Goal: Find specific page/section: Find specific page/section

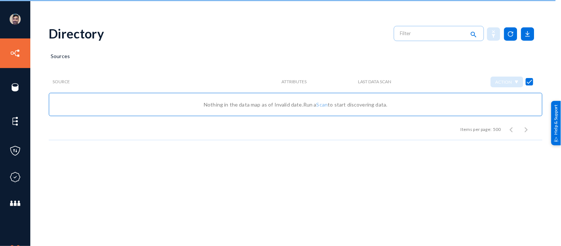
click at [171, 60] on div "Sources" at bounding box center [296, 61] width 494 height 18
checkbox input "false"
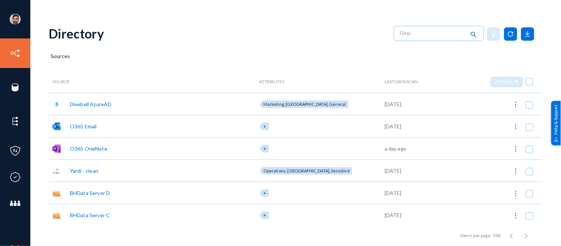
scroll to position [137, 0]
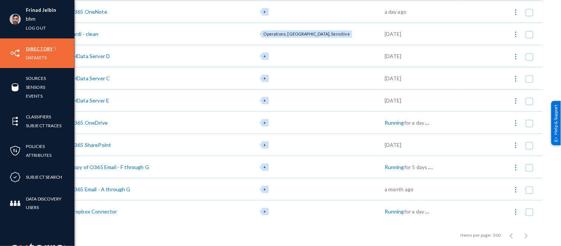
click at [30, 48] on link "Directory" at bounding box center [39, 48] width 27 height 9
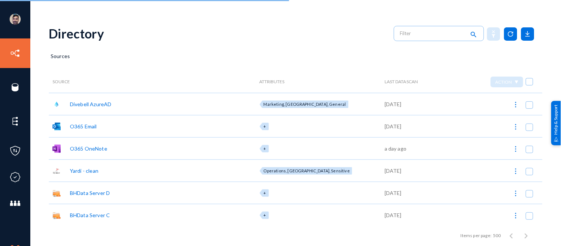
scroll to position [137, 0]
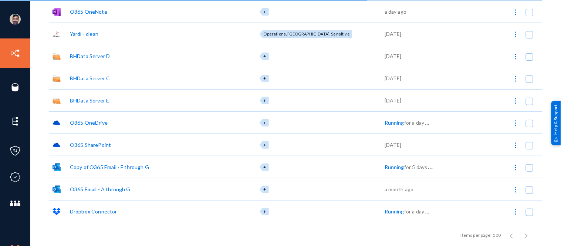
click at [112, 164] on div "Copy of O365 Email - F through G" at bounding box center [109, 167] width 79 height 8
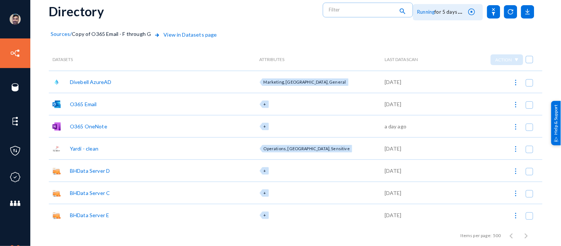
scroll to position [137, 0]
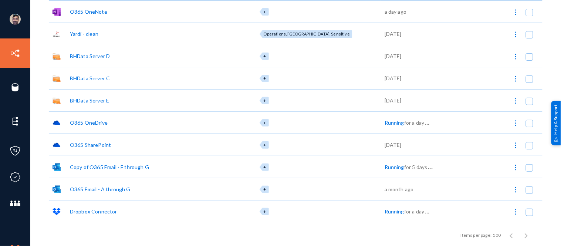
click at [99, 165] on div "Copy of O365 Email - F through G" at bounding box center [109, 167] width 79 height 8
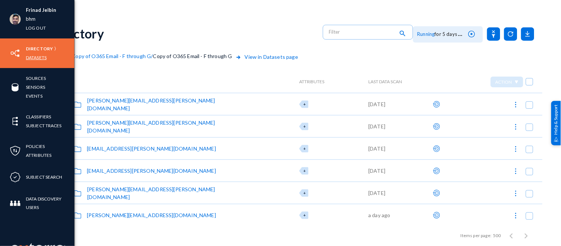
click at [36, 57] on link "Datasets" at bounding box center [36, 57] width 21 height 9
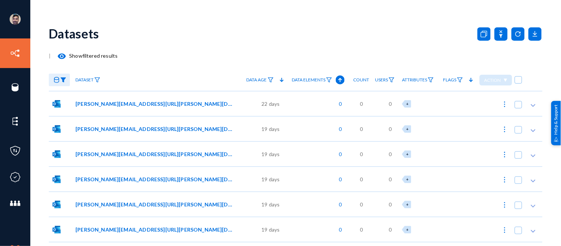
click at [63, 77] on img at bounding box center [63, 79] width 6 height 5
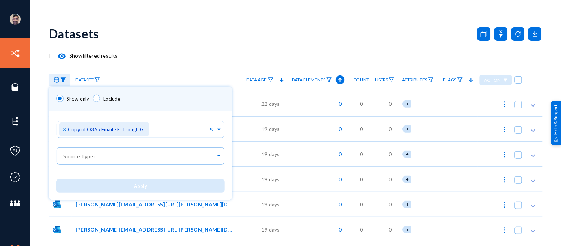
click at [186, 34] on div at bounding box center [280, 123] width 561 height 246
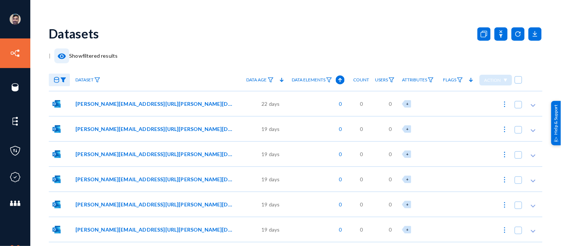
click at [60, 56] on mat-icon "visibility" at bounding box center [61, 56] width 9 height 9
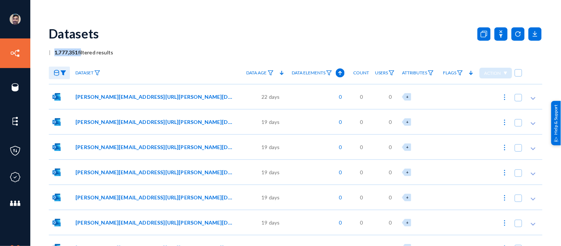
drag, startPoint x: 54, startPoint y: 51, endPoint x: 80, endPoint y: 50, distance: 26.7
click at [80, 50] on span "1,777,351 filtered results" at bounding box center [82, 52] width 63 height 6
copy span "1,777,351 f"
